Goal: Book appointment/travel/reservation

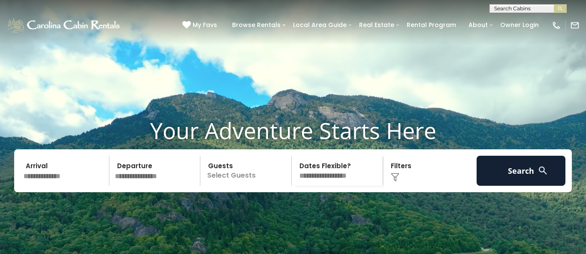
click at [513, 9] on input "text" at bounding box center [527, 10] width 75 height 9
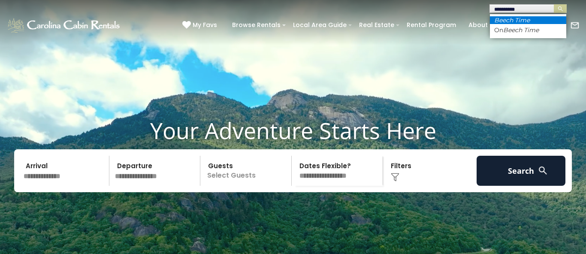
type input "**********"
click at [527, 18] on em "Beech Time" at bounding box center [512, 20] width 36 height 8
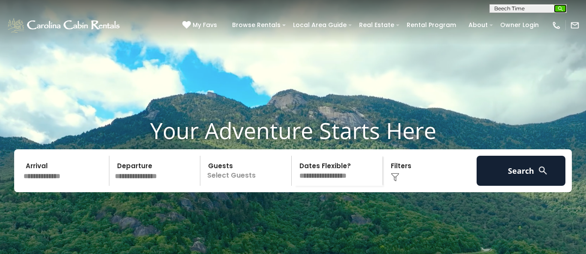
click at [560, 4] on button "submit" at bounding box center [560, 8] width 13 height 9
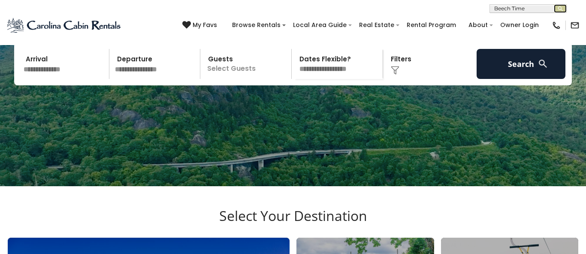
scroll to position [6, 0]
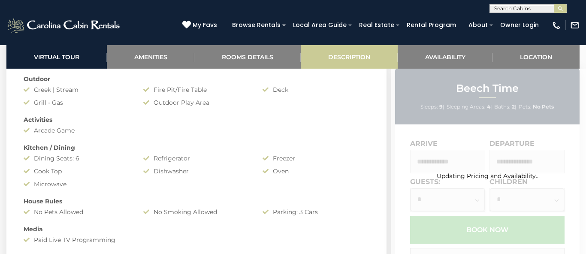
scroll to position [699, 0]
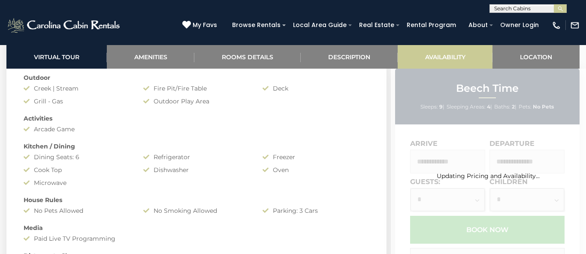
click at [0, 0] on link "Reviews" at bounding box center [0, 0] width 0 height 0
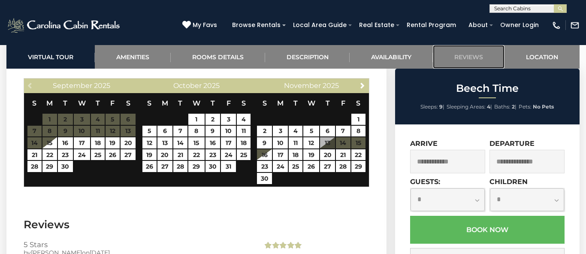
scroll to position [1560, 0]
